Goal: Transaction & Acquisition: Purchase product/service

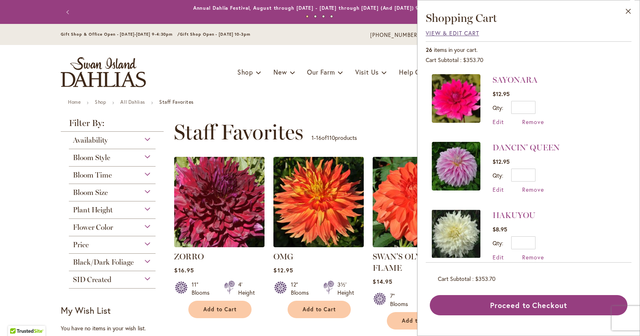
click at [455, 33] on span "View & Edit Cart" at bounding box center [452, 33] width 53 height 8
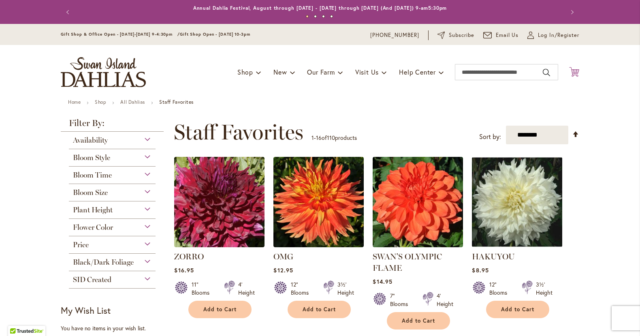
click at [574, 72] on icon "Cart .cls-1 { fill: #231f20; }" at bounding box center [574, 72] width 10 height 10
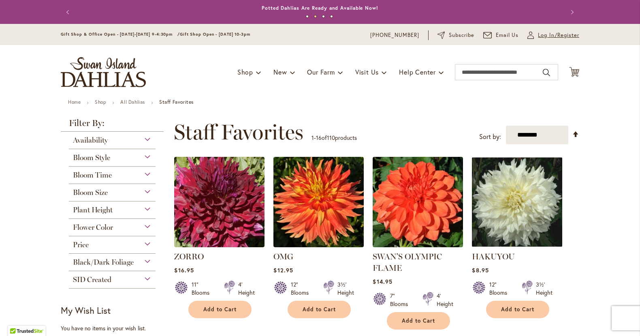
click at [544, 37] on span "Log In/Register" at bounding box center [558, 35] width 41 height 8
